Goal: Information Seeking & Learning: Learn about a topic

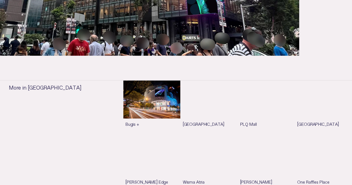
scroll to position [223, 0]
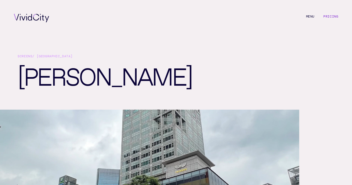
click at [334, 16] on link "Pricing" at bounding box center [331, 16] width 15 height 4
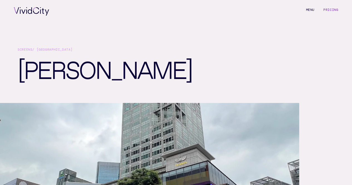
scroll to position [3, 0]
